Goal: Task Accomplishment & Management: Complete application form

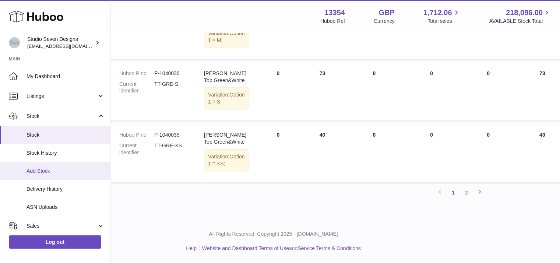
click at [55, 176] on link "Add Stock" at bounding box center [55, 171] width 110 height 18
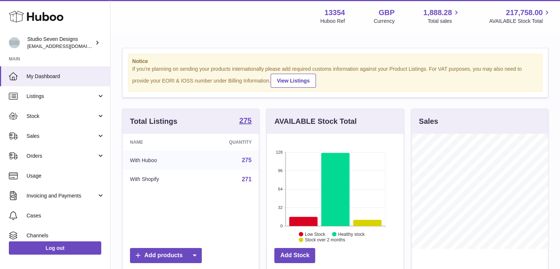
scroll to position [115, 137]
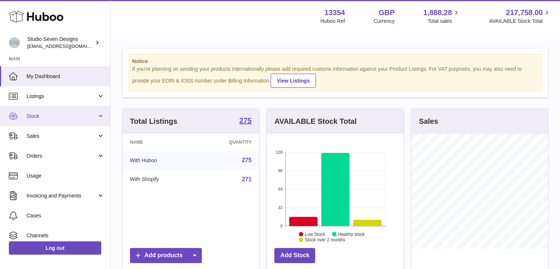
click at [101, 117] on link "Stock" at bounding box center [55, 116] width 110 height 20
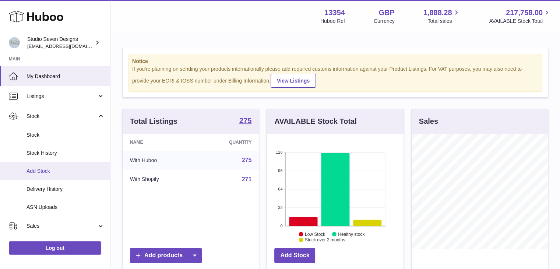
click at [83, 173] on span "Add Stock" at bounding box center [66, 171] width 78 height 7
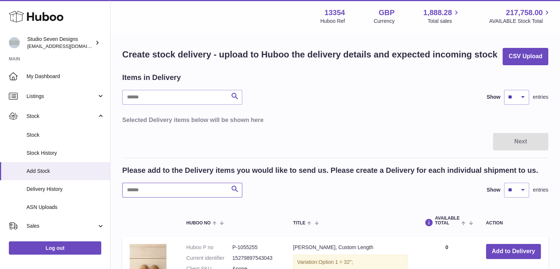
click at [176, 188] on input "text" at bounding box center [182, 190] width 120 height 15
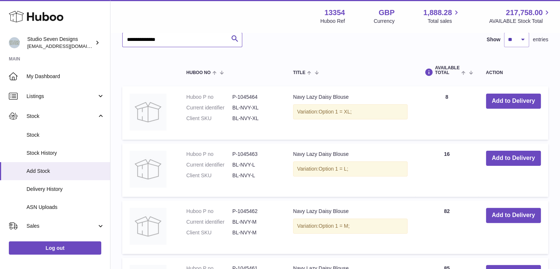
scroll to position [153, 0]
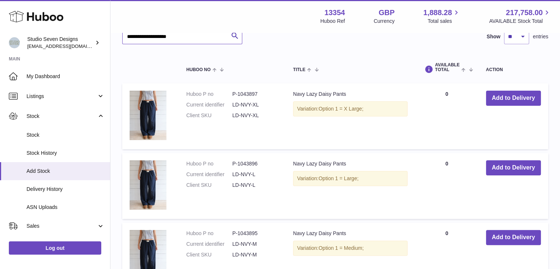
type input "**********"
click at [517, 98] on button "Add to Delivery" at bounding box center [513, 98] width 55 height 15
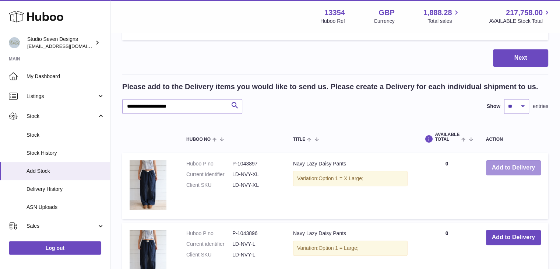
scroll to position [235, 0]
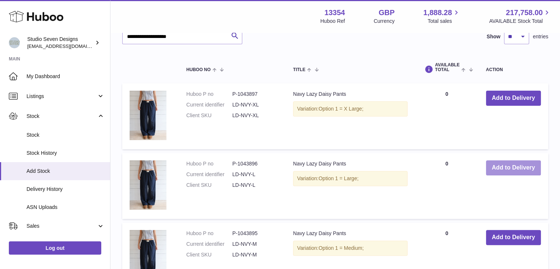
click at [516, 170] on button "Add to Delivery" at bounding box center [513, 167] width 55 height 15
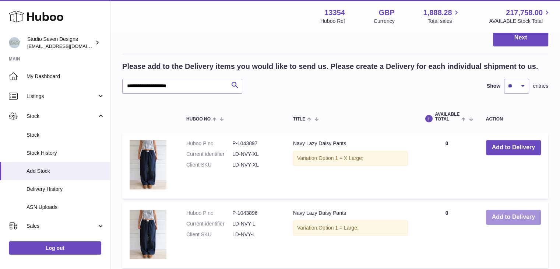
scroll to position [326, 0]
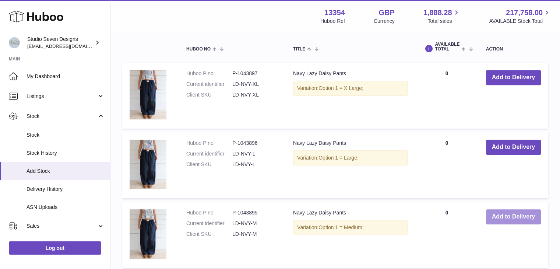
click at [520, 213] on button "Add to Delivery" at bounding box center [513, 216] width 55 height 15
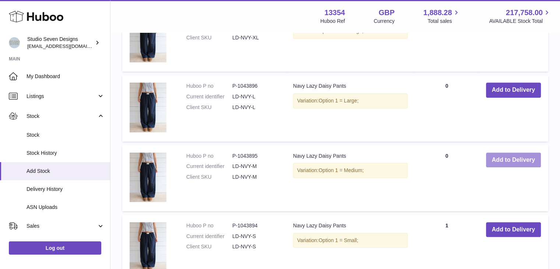
scroll to position [455, 0]
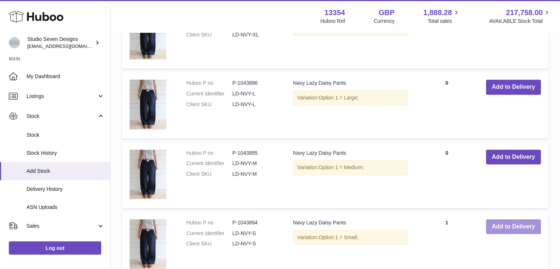
click at [526, 230] on button "Add to Delivery" at bounding box center [513, 226] width 55 height 15
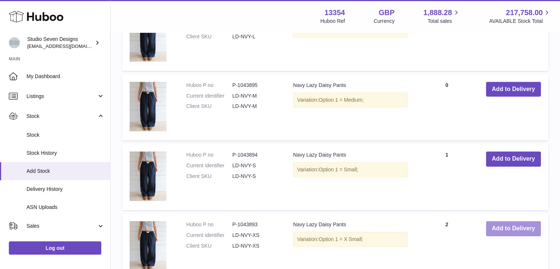
click at [514, 228] on button "Add to Delivery" at bounding box center [513, 228] width 55 height 15
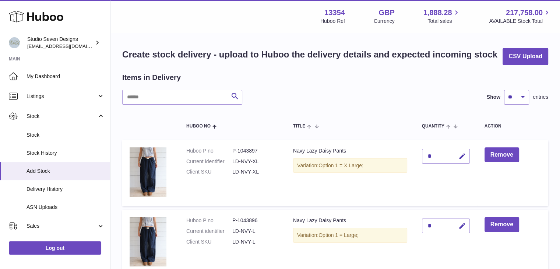
scroll to position [55, 0]
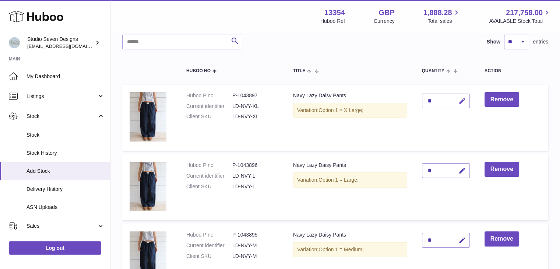
click at [465, 99] on icon "button" at bounding box center [463, 101] width 8 height 8
type input "**"
click at [465, 99] on icon "submit" at bounding box center [462, 101] width 7 height 7
click at [465, 168] on icon "button" at bounding box center [463, 171] width 8 height 8
type input "**"
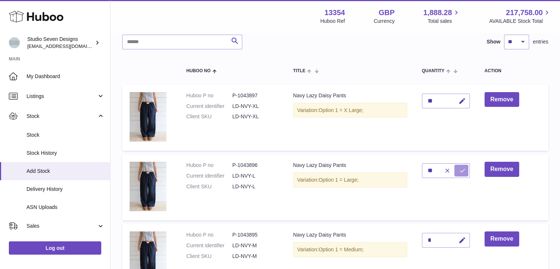
click at [465, 168] on icon "submit" at bounding box center [462, 170] width 7 height 7
click at [465, 238] on icon "button" at bounding box center [463, 241] width 8 height 8
type input "**"
click at [465, 238] on icon "submit" at bounding box center [462, 240] width 7 height 7
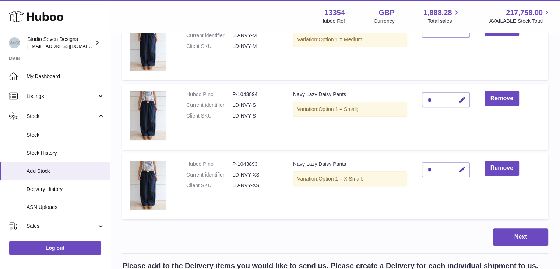
scroll to position [268, 0]
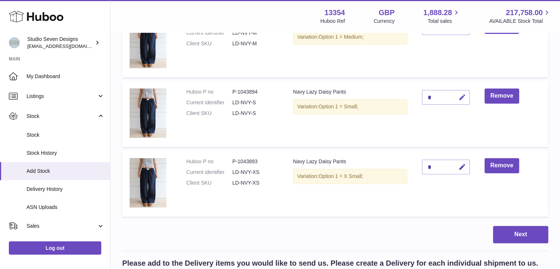
click at [468, 95] on button "button" at bounding box center [461, 97] width 17 height 15
type input "***"
click at [468, 95] on button "submit" at bounding box center [462, 97] width 14 height 12
click at [463, 163] on icon "button" at bounding box center [463, 167] width 8 height 8
type input "**"
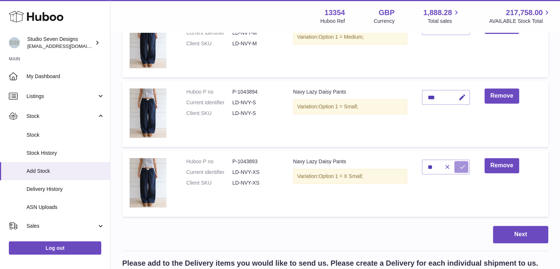
click at [463, 164] on icon "submit" at bounding box center [462, 167] width 7 height 7
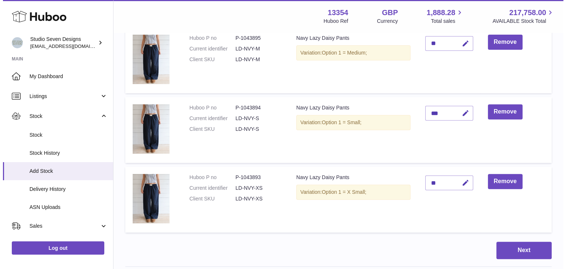
scroll to position [252, 0]
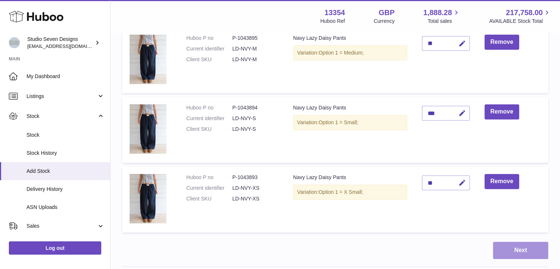
click at [519, 254] on button "Next" at bounding box center [520, 250] width 55 height 17
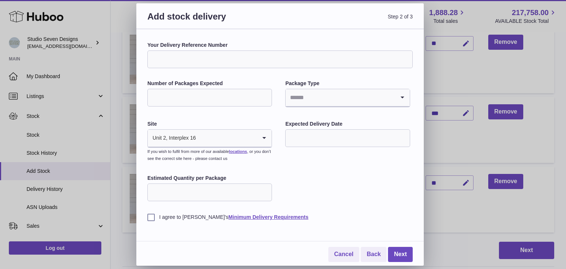
click at [279, 56] on input "Your Delivery Reference Number" at bounding box center [279, 59] width 265 height 18
type input "********"
click at [220, 95] on input "Number of Packages Expected" at bounding box center [209, 98] width 125 height 18
type input "*"
click at [336, 94] on input "Search for option" at bounding box center [340, 97] width 109 height 17
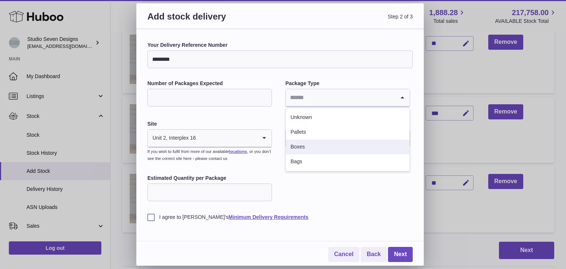
click at [325, 147] on li "Boxes" at bounding box center [347, 147] width 123 height 15
click at [318, 137] on input "text" at bounding box center [347, 138] width 125 height 18
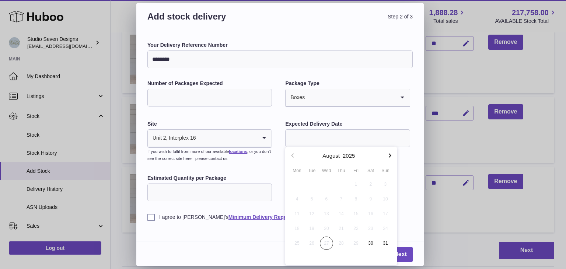
click at [391, 154] on icon "button" at bounding box center [389, 155] width 9 height 9
click at [328, 185] on span "3" at bounding box center [326, 184] width 13 height 13
type input "**********"
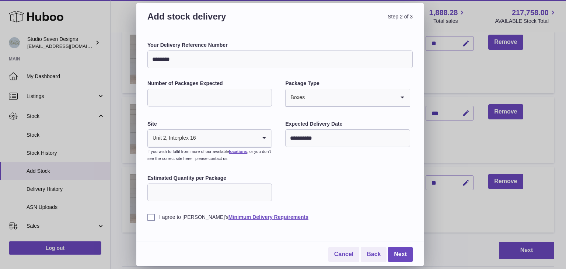
click at [223, 188] on input "Estimated Quantity per Package" at bounding box center [209, 192] width 125 height 18
click at [152, 214] on label "I agree to [PERSON_NAME]'s Minimum Delivery Requirements" at bounding box center [279, 217] width 265 height 7
click at [402, 255] on link "Next" at bounding box center [400, 254] width 25 height 15
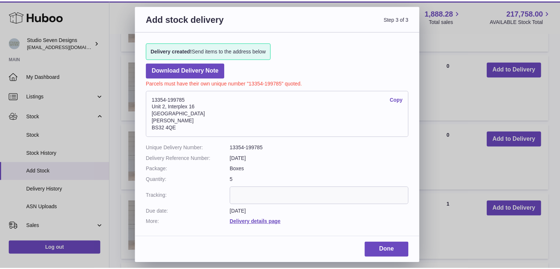
scroll to position [228, 0]
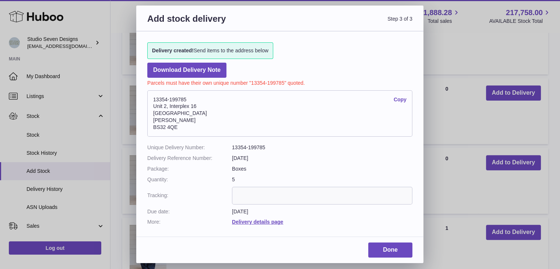
click at [244, 144] on dd "13354-199785" at bounding box center [322, 147] width 181 height 7
click at [256, 146] on dd "13354-199785" at bounding box center [322, 147] width 181 height 7
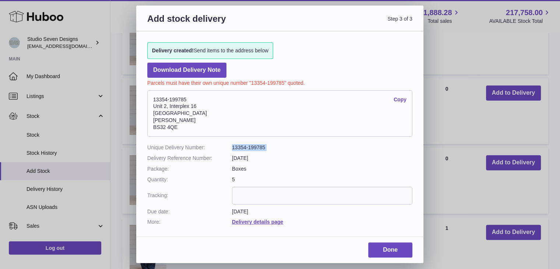
copy dl "13354-199785"
